Goal: Transaction & Acquisition: Book appointment/travel/reservation

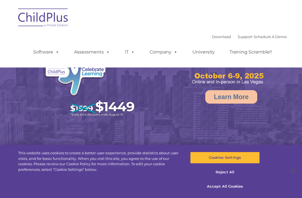
select select "MEDIUM"
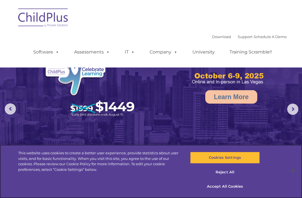
click at [228, 186] on button "Accept All Cookies" at bounding box center [224, 187] width 69 height 12
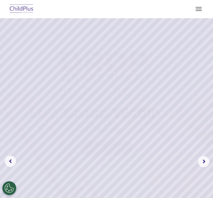
click at [25, 62] on rs-layer at bounding box center [106, 161] width 213 height 287
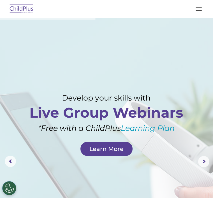
click at [25, 50] on rs-layer at bounding box center [106, 161] width 213 height 287
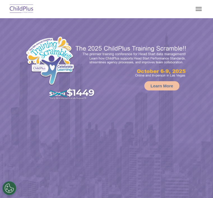
select select "MEDIUM"
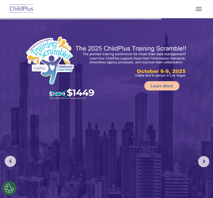
scroll to position [29, 0]
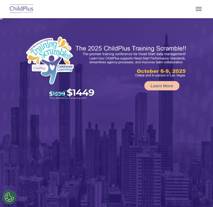
select select "MEDIUM"
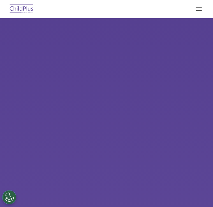
scroll to position [20, 0]
select select "MEDIUM"
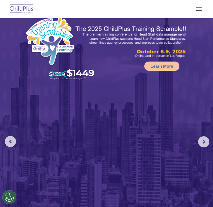
click at [21, 99] on img at bounding box center [106, 139] width 213 height 280
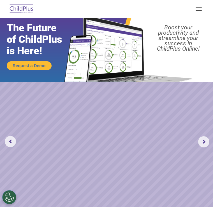
click at [210, 123] on rs-slide "Request a Demo The Future of ChildPlus is Here! Boost your productivity and str…" at bounding box center [106, 142] width 213 height 287
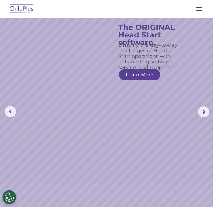
scroll to position [49, 0]
